Goal: Information Seeking & Learning: Learn about a topic

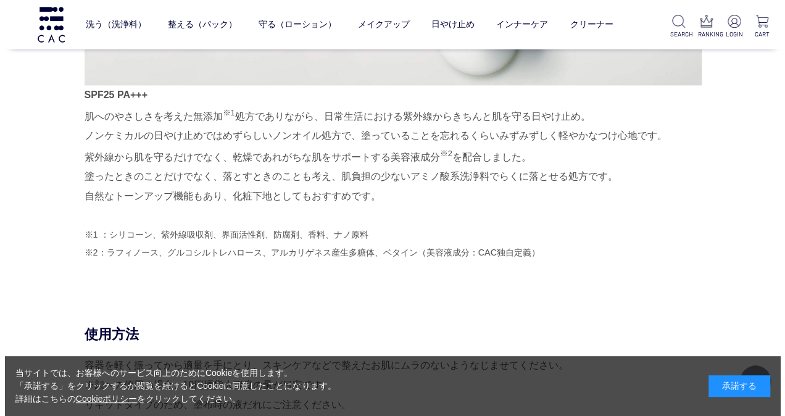
scroll to position [925, 0]
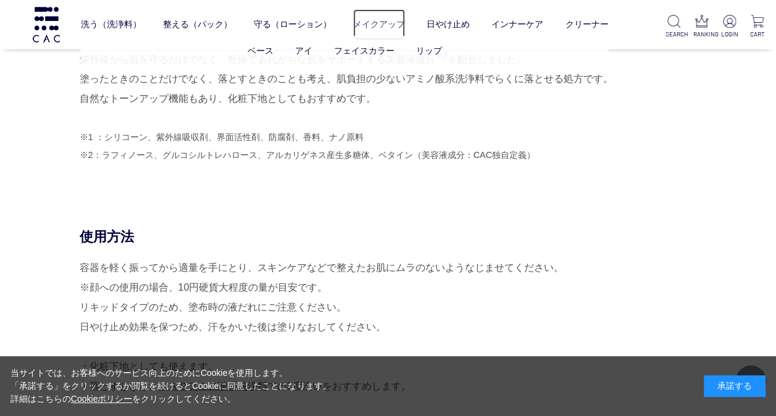
click at [376, 31] on link "メイクアップ" at bounding box center [379, 24] width 52 height 31
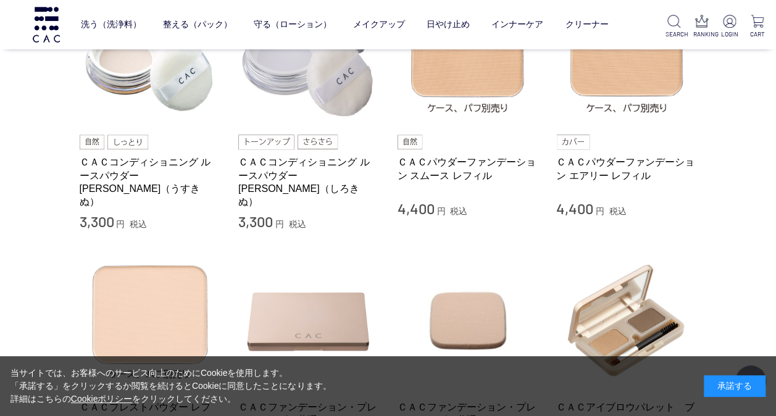
scroll to position [432, 0]
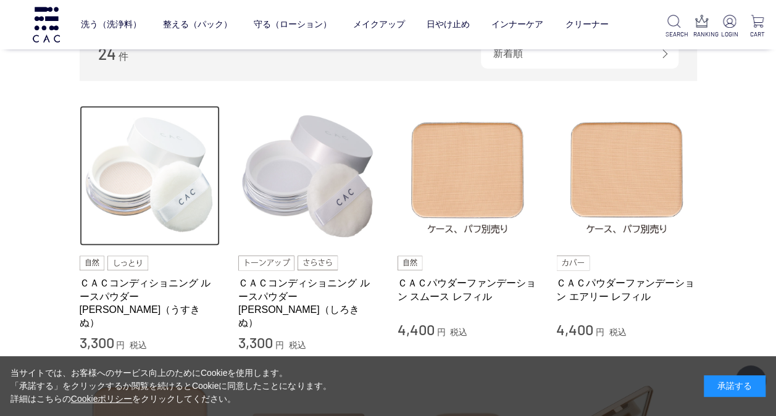
click at [150, 212] on img at bounding box center [150, 176] width 141 height 141
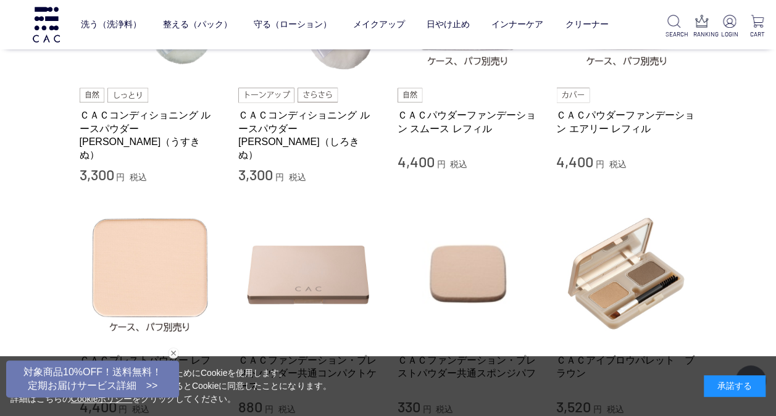
scroll to position [494, 0]
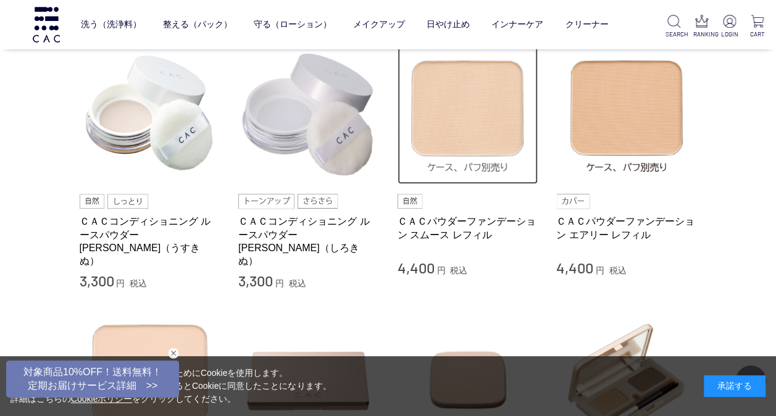
click at [496, 172] on img at bounding box center [467, 114] width 141 height 141
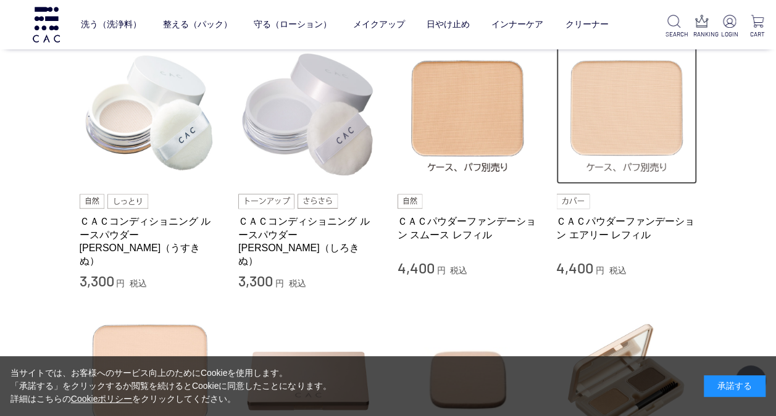
click at [645, 141] on img at bounding box center [626, 114] width 141 height 141
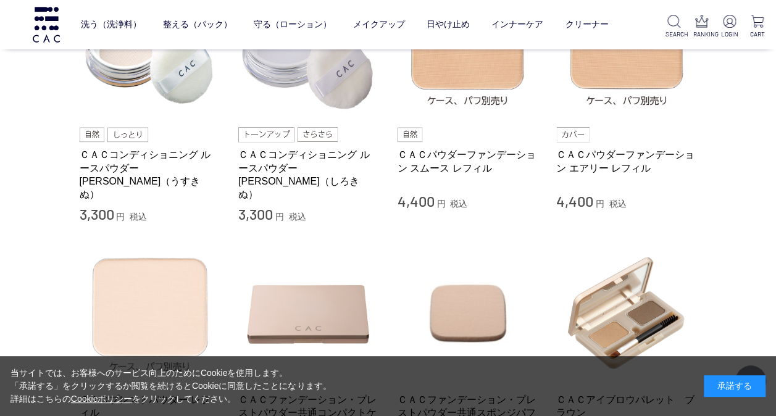
scroll to position [555, 0]
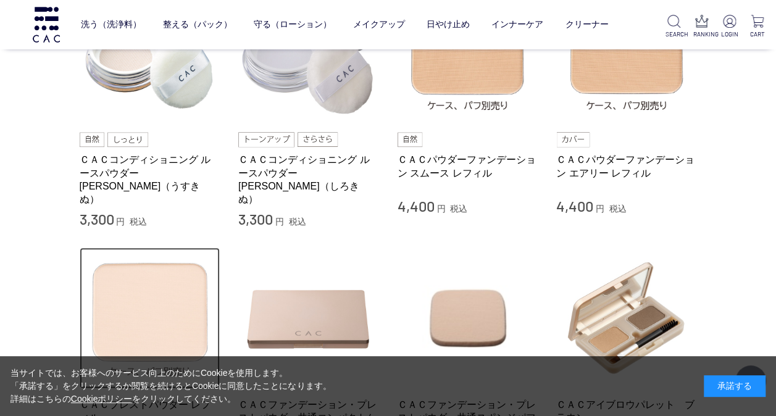
click at [135, 291] on img at bounding box center [150, 317] width 141 height 141
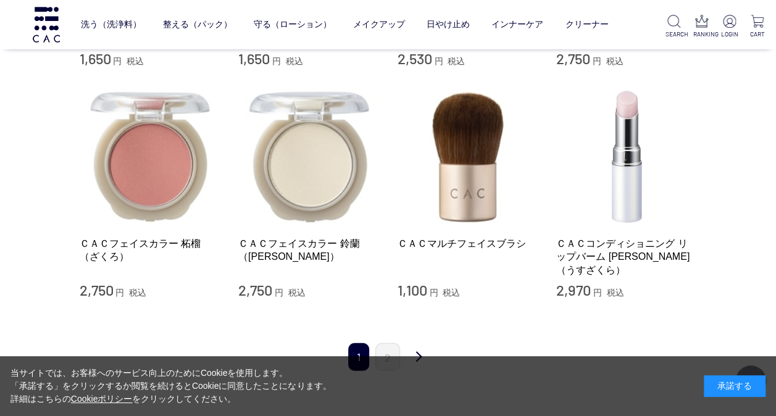
scroll to position [1542, 0]
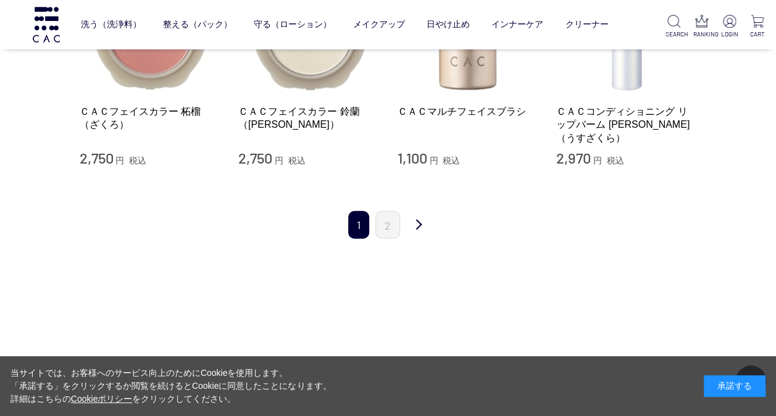
click at [393, 228] on div "1 2 次 最後" at bounding box center [388, 218] width 617 height 65
click at [390, 211] on link "2" at bounding box center [387, 225] width 25 height 28
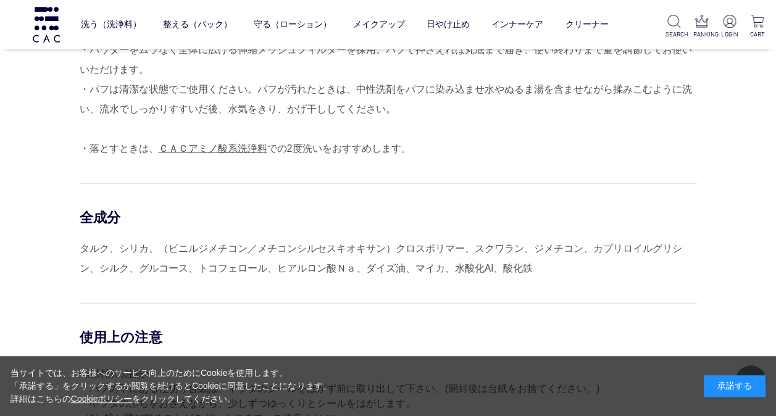
scroll to position [1357, 0]
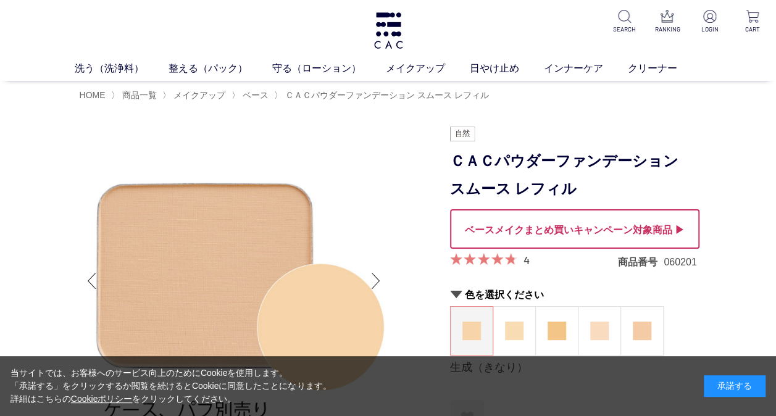
scroll to position [185, 0]
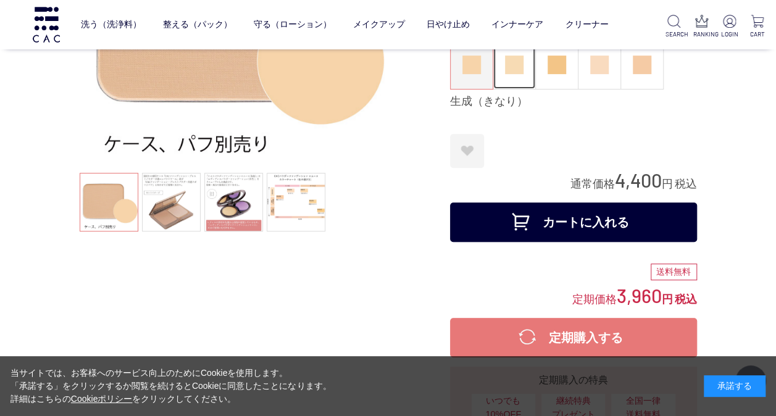
click at [523, 86] on figure at bounding box center [514, 65] width 42 height 48
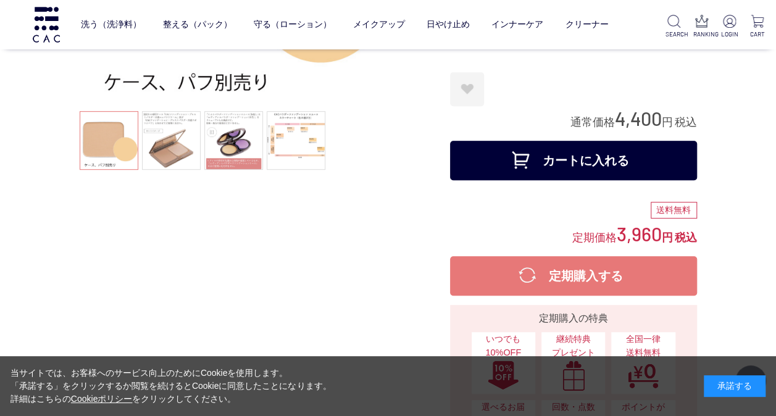
scroll to position [185, 0]
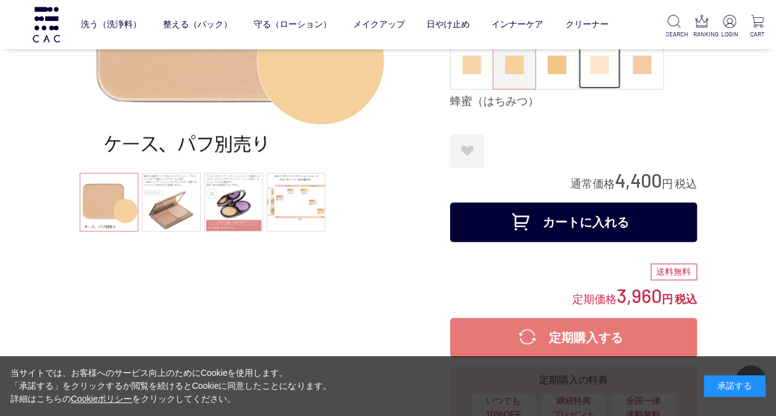
click at [600, 74] on figure at bounding box center [599, 65] width 42 height 48
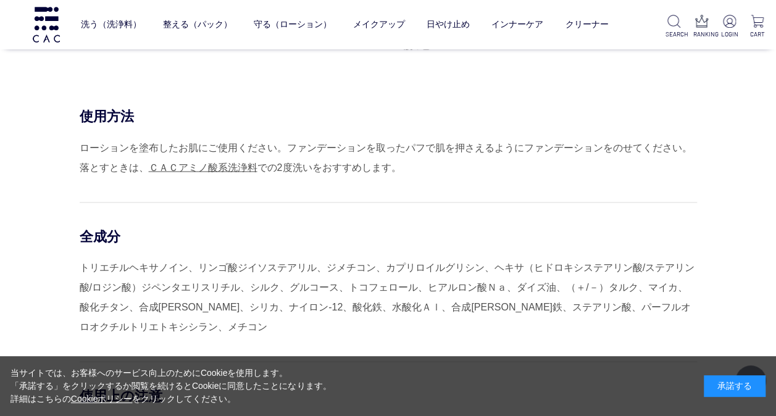
scroll to position [1296, 0]
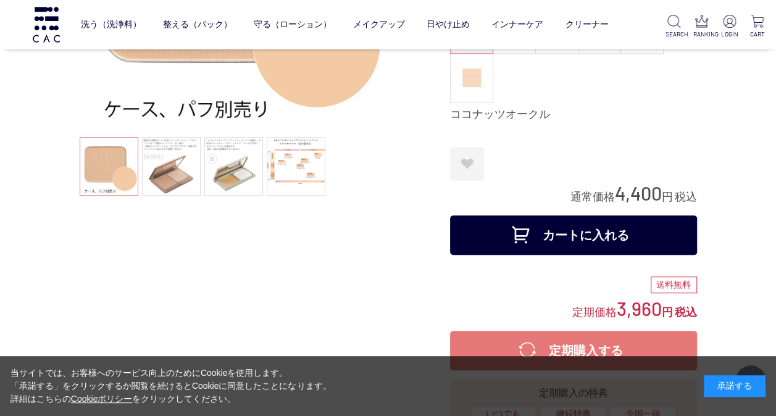
scroll to position [123, 0]
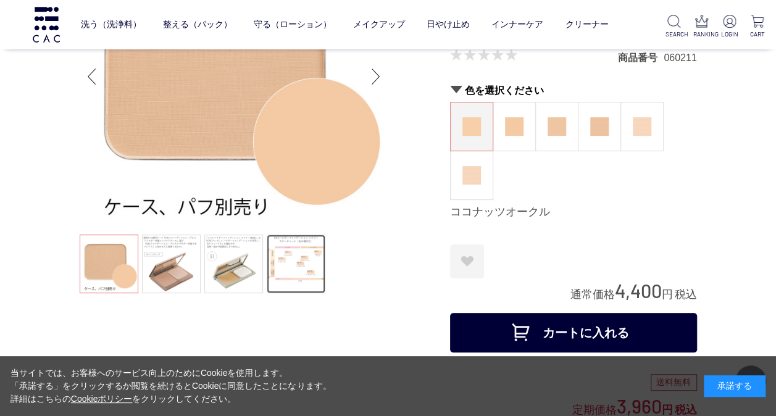
click at [278, 279] on link at bounding box center [296, 263] width 59 height 59
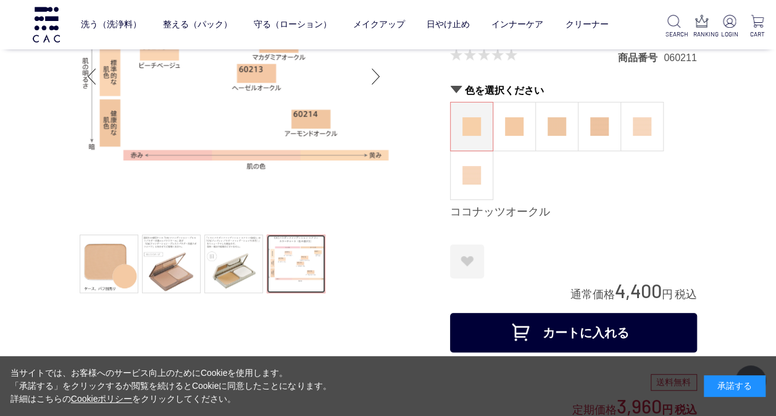
scroll to position [62, 0]
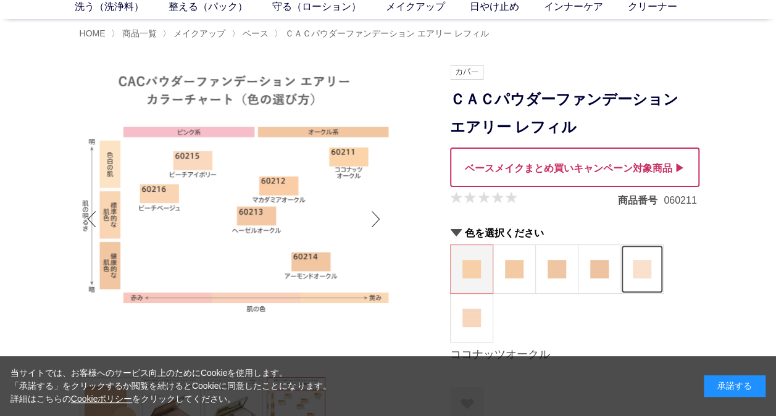
click at [644, 262] on img at bounding box center [641, 269] width 19 height 19
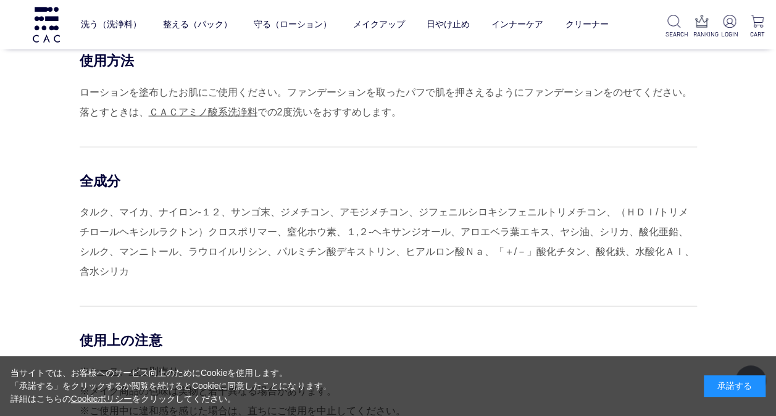
scroll to position [1357, 0]
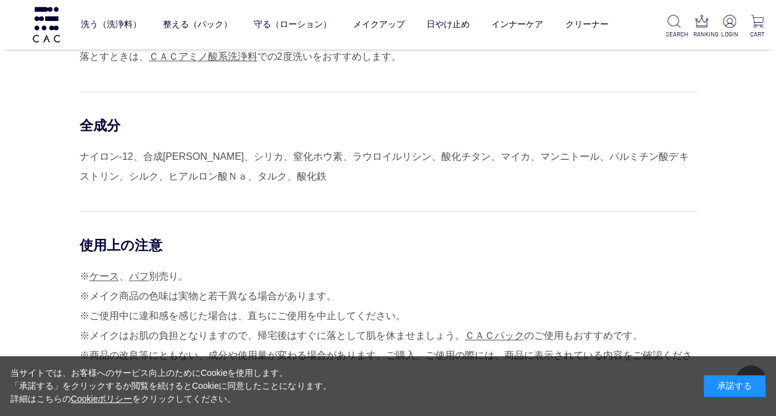
scroll to position [864, 0]
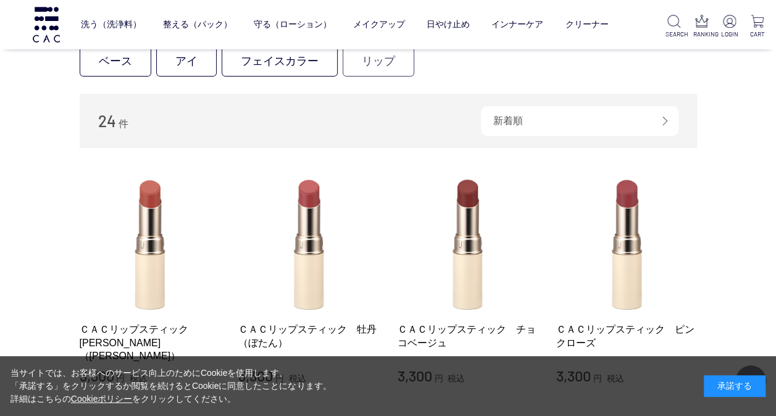
scroll to position [247, 0]
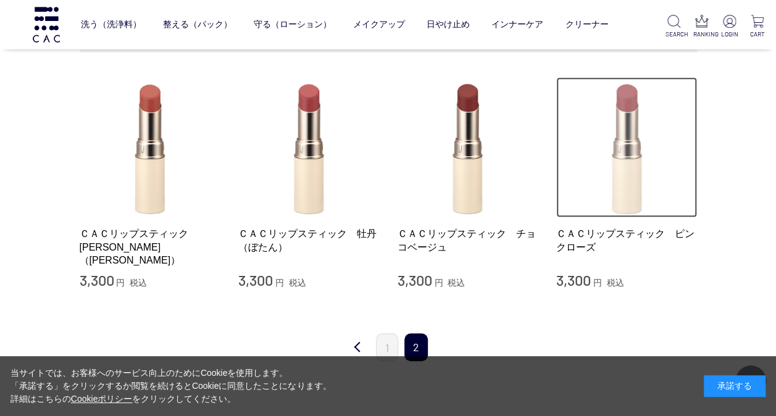
click at [656, 172] on img at bounding box center [626, 147] width 141 height 141
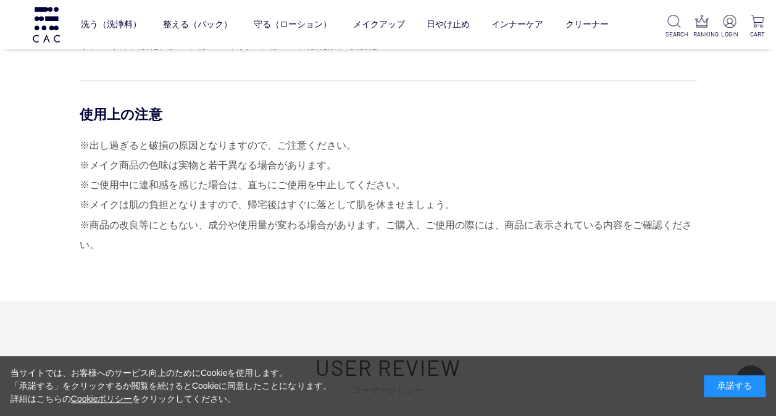
scroll to position [864, 0]
